Goal: Book appointment/travel/reservation

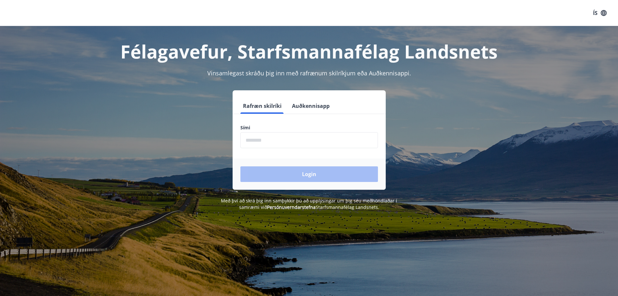
click at [290, 144] on input "phone" at bounding box center [310, 140] width 138 height 16
type input "********"
click at [282, 173] on button "Login" at bounding box center [310, 174] width 138 height 16
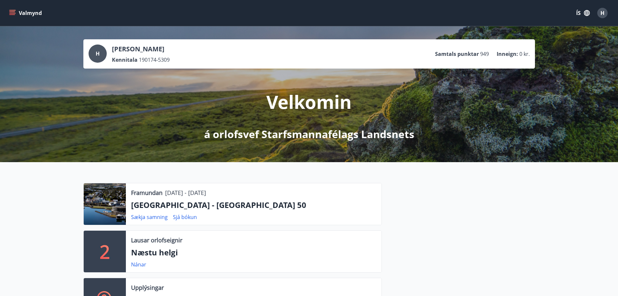
click at [38, 14] on button "Valmynd" at bounding box center [26, 13] width 37 height 12
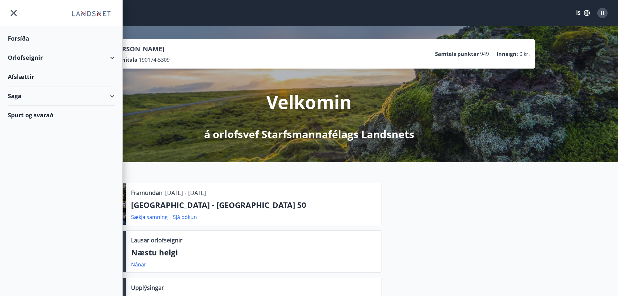
click at [36, 58] on div "Orlofseignir" at bounding box center [61, 57] width 107 height 19
click at [36, 87] on div "Bókunardagatal" at bounding box center [61, 88] width 96 height 14
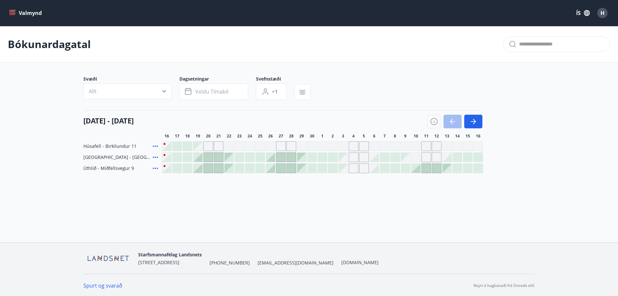
click at [344, 158] on div "Gráir dagar eru ekki bókanlegir" at bounding box center [343, 157] width 9 height 9
click at [345, 118] on div "[DATE] - [DATE]" at bounding box center [282, 119] width 399 height 18
click at [345, 158] on div "Gráir dagar eru ekki bókanlegir" at bounding box center [343, 157] width 9 height 9
click at [359, 89] on div "Svæði Allt Dagsetningar Veldu tímabil Svefnstæði +1" at bounding box center [309, 89] width 452 height 27
click at [469, 121] on button "button" at bounding box center [474, 122] width 18 height 14
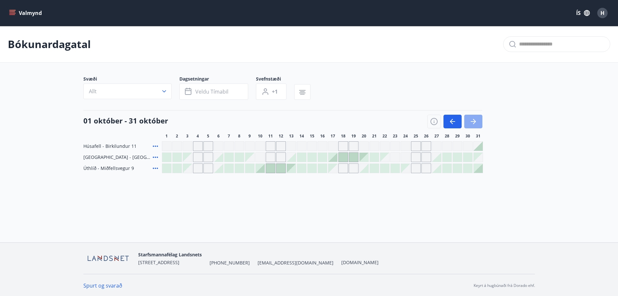
click at [469, 121] on button "button" at bounding box center [474, 122] width 18 height 14
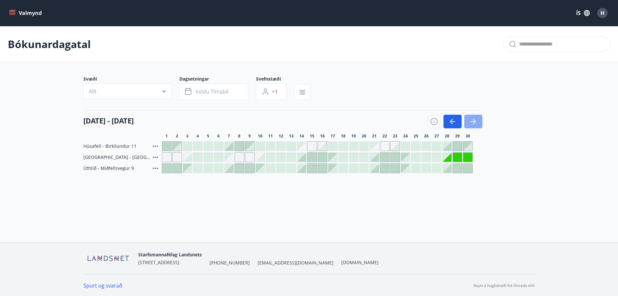
click at [469, 121] on button "button" at bounding box center [474, 122] width 18 height 14
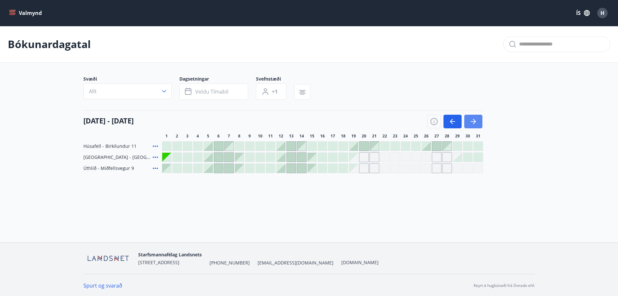
click at [469, 121] on button "button" at bounding box center [474, 122] width 18 height 14
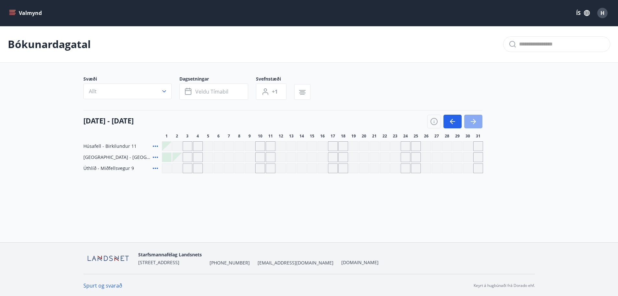
click at [469, 121] on button "button" at bounding box center [474, 122] width 18 height 14
click at [450, 120] on icon "button" at bounding box center [453, 122] width 8 height 8
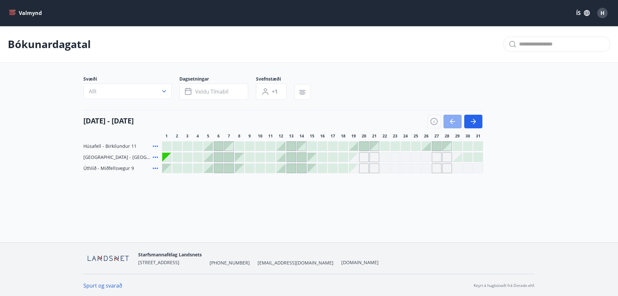
click at [451, 119] on icon "button" at bounding box center [453, 122] width 8 height 8
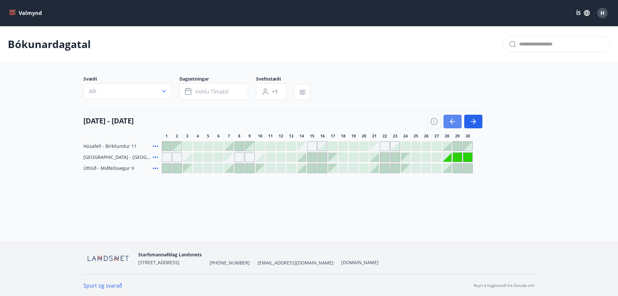
click at [451, 119] on icon "button" at bounding box center [453, 122] width 8 height 8
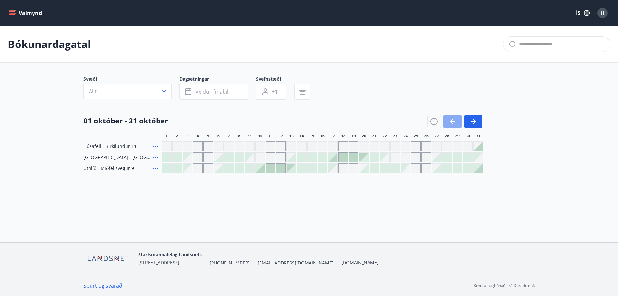
click at [455, 122] on icon "button" at bounding box center [453, 122] width 8 height 8
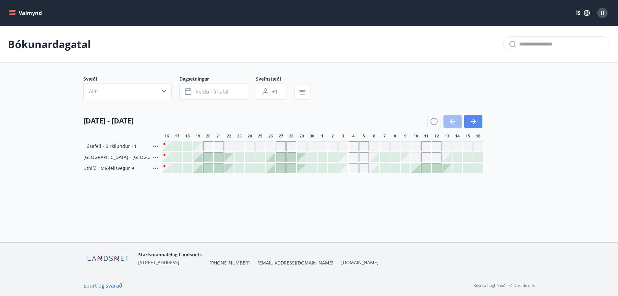
click at [475, 121] on icon "button" at bounding box center [473, 121] width 5 height 1
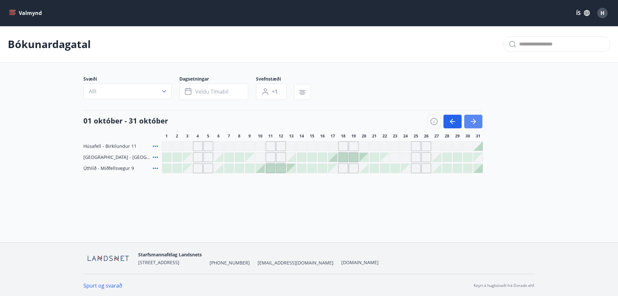
click at [475, 121] on icon "button" at bounding box center [473, 121] width 5 height 1
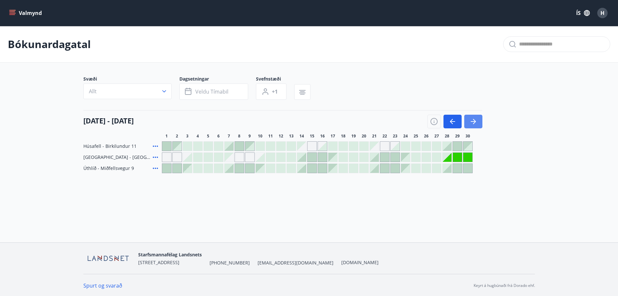
click at [475, 121] on icon "button" at bounding box center [473, 121] width 5 height 1
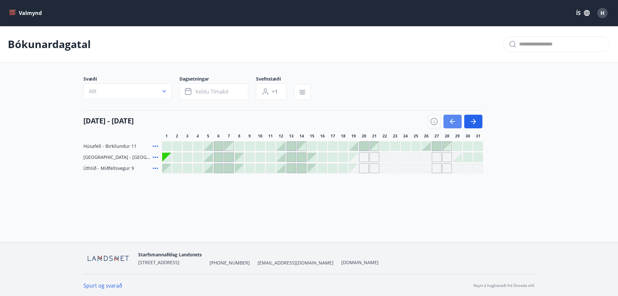
click at [455, 123] on icon "button" at bounding box center [453, 122] width 8 height 8
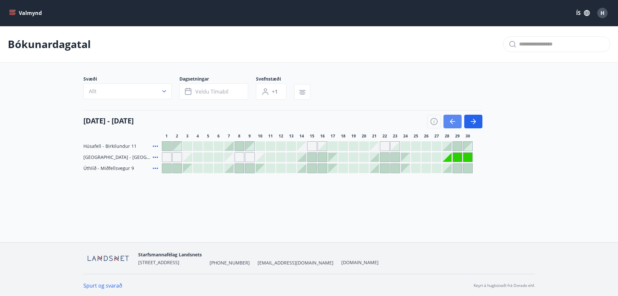
click at [458, 123] on button "button" at bounding box center [453, 122] width 18 height 14
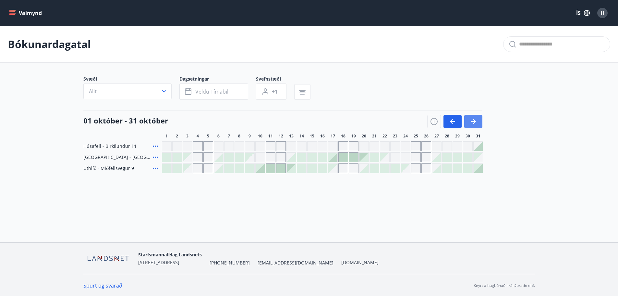
click at [472, 122] on icon "button" at bounding box center [474, 122] width 8 height 8
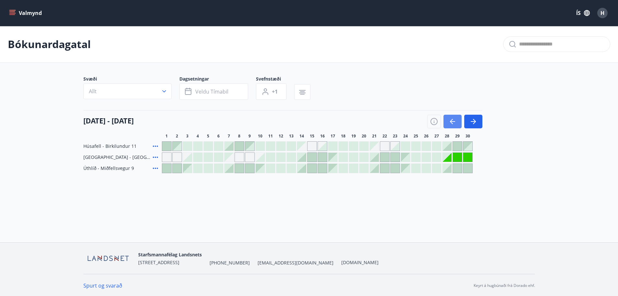
click at [453, 122] on icon "button" at bounding box center [452, 121] width 5 height 1
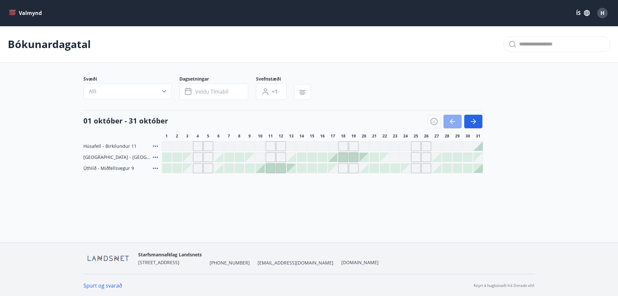
click at [453, 122] on icon "button" at bounding box center [452, 121] width 5 height 1
